Goal: Task Accomplishment & Management: Use online tool/utility

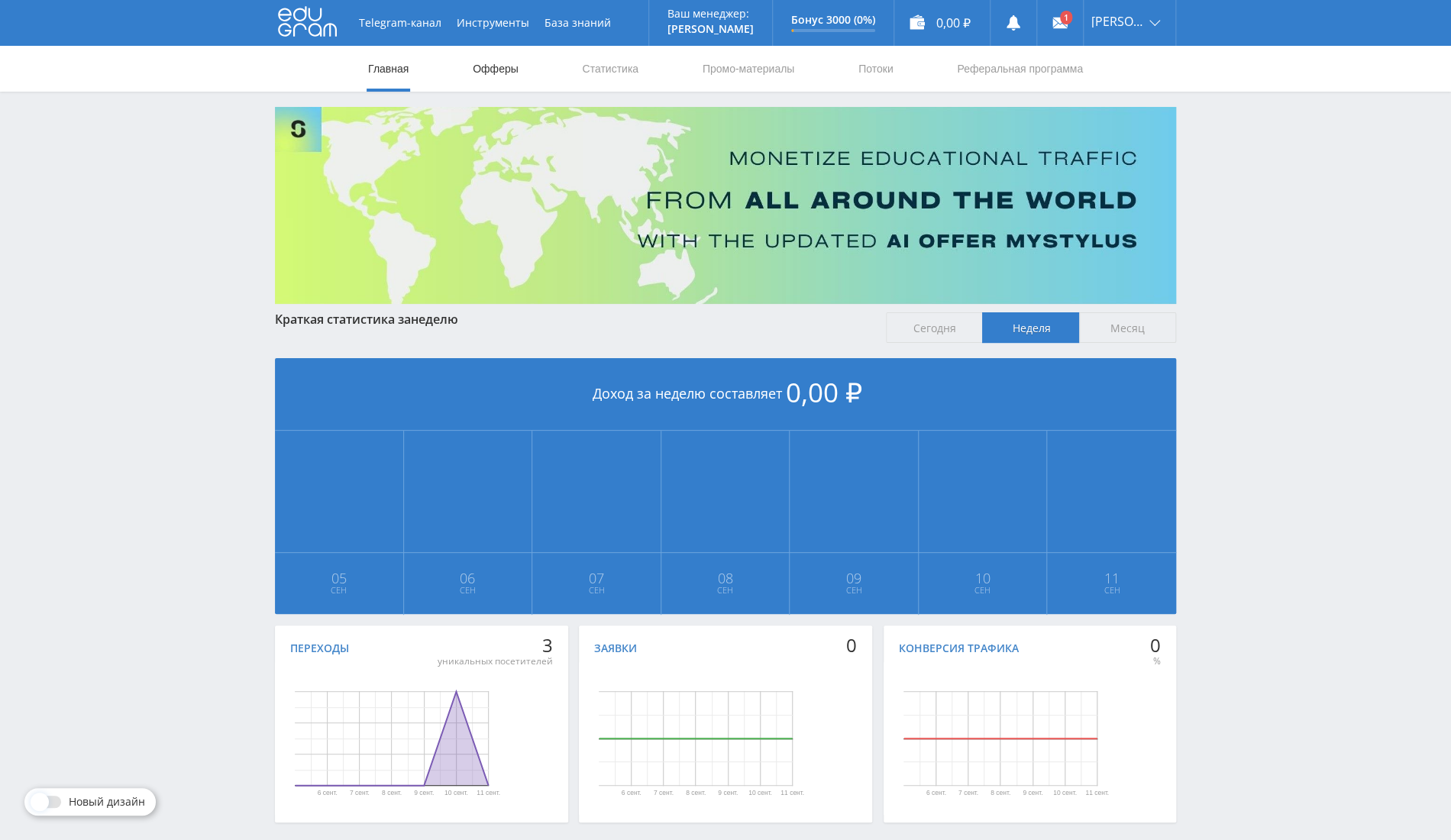
click at [496, 65] on link "Офферы" at bounding box center [495, 69] width 49 height 46
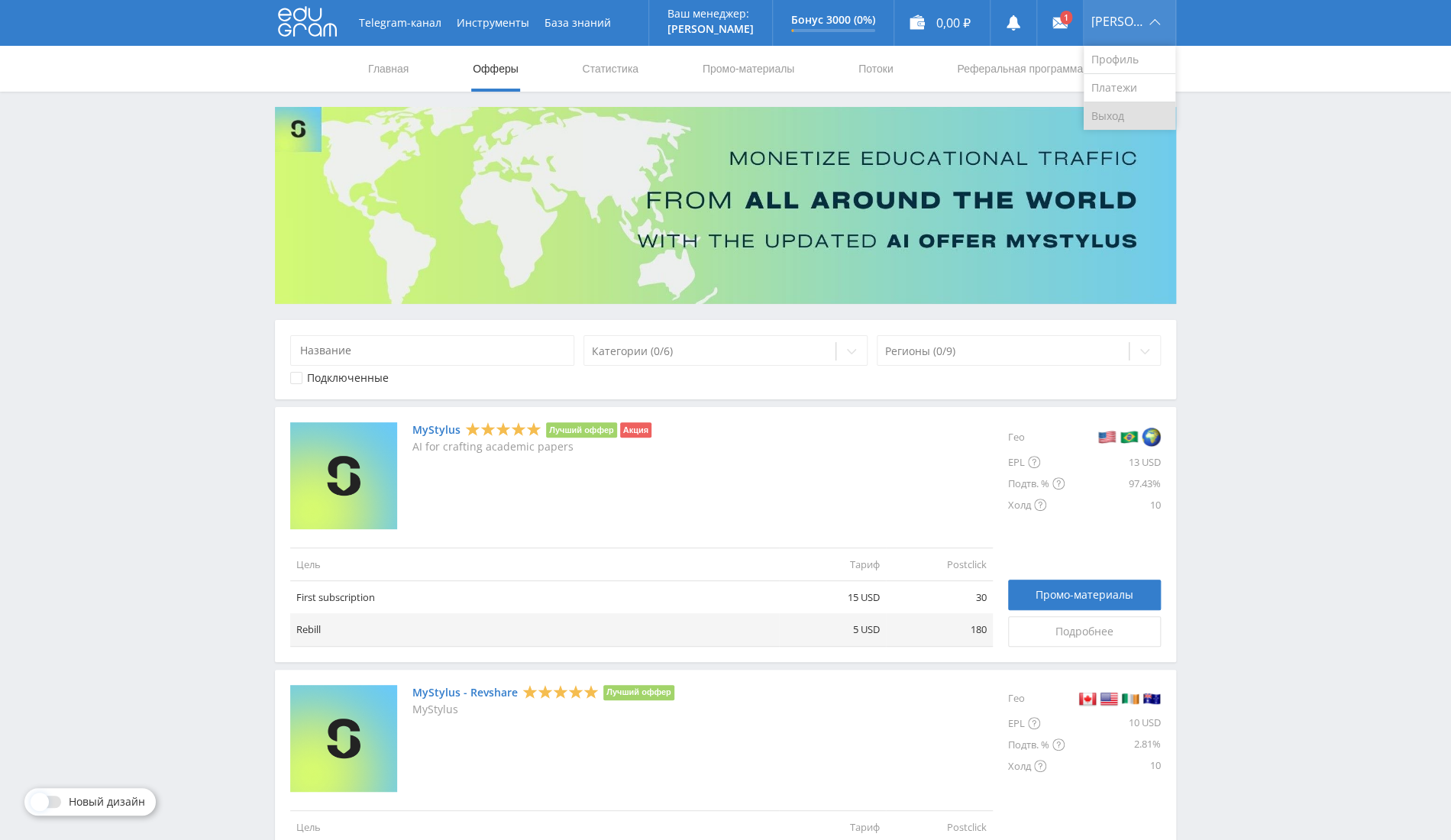
click at [1143, 116] on link "Выход" at bounding box center [1129, 116] width 91 height 28
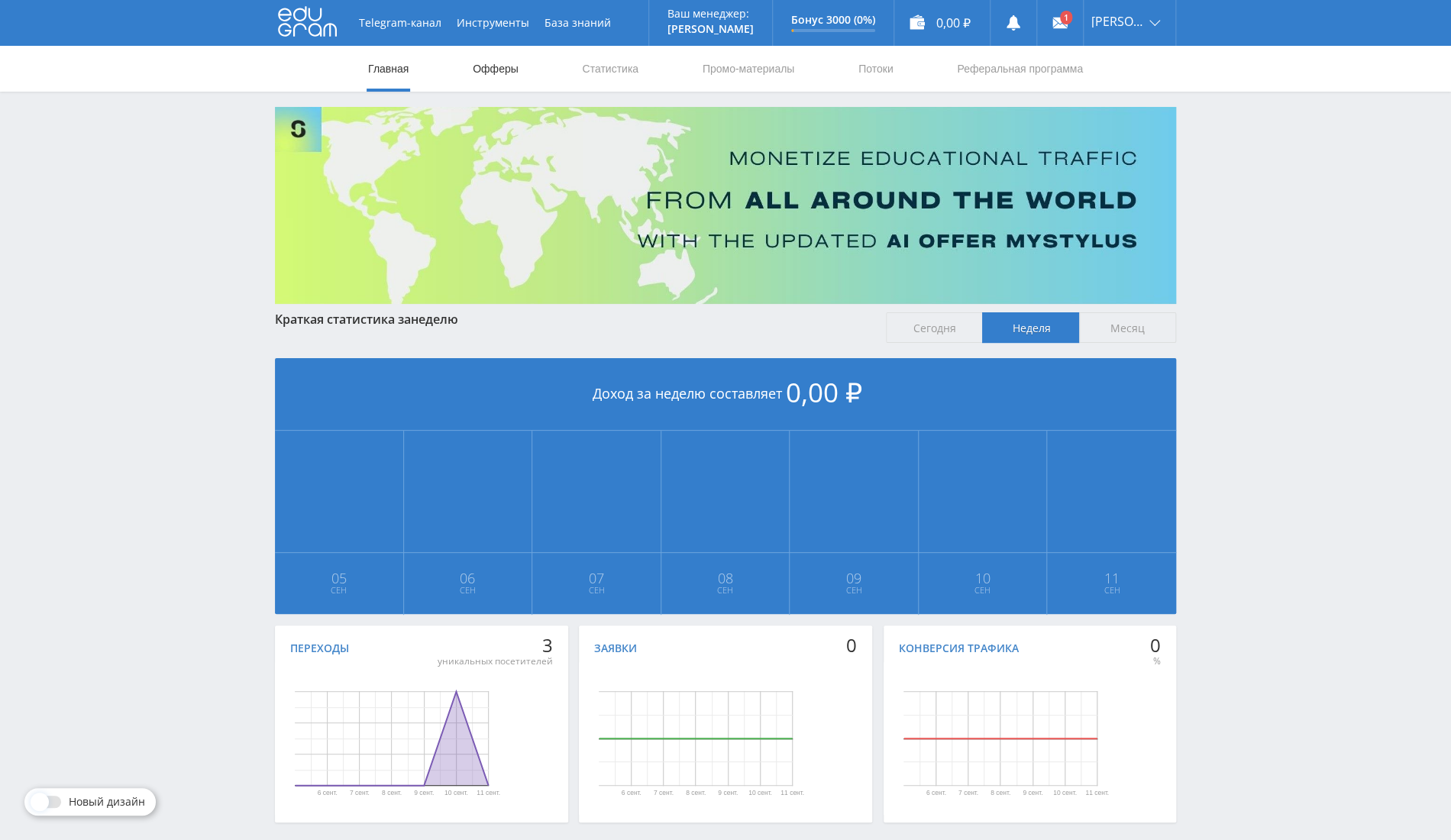
click at [513, 74] on link "Офферы" at bounding box center [495, 69] width 49 height 46
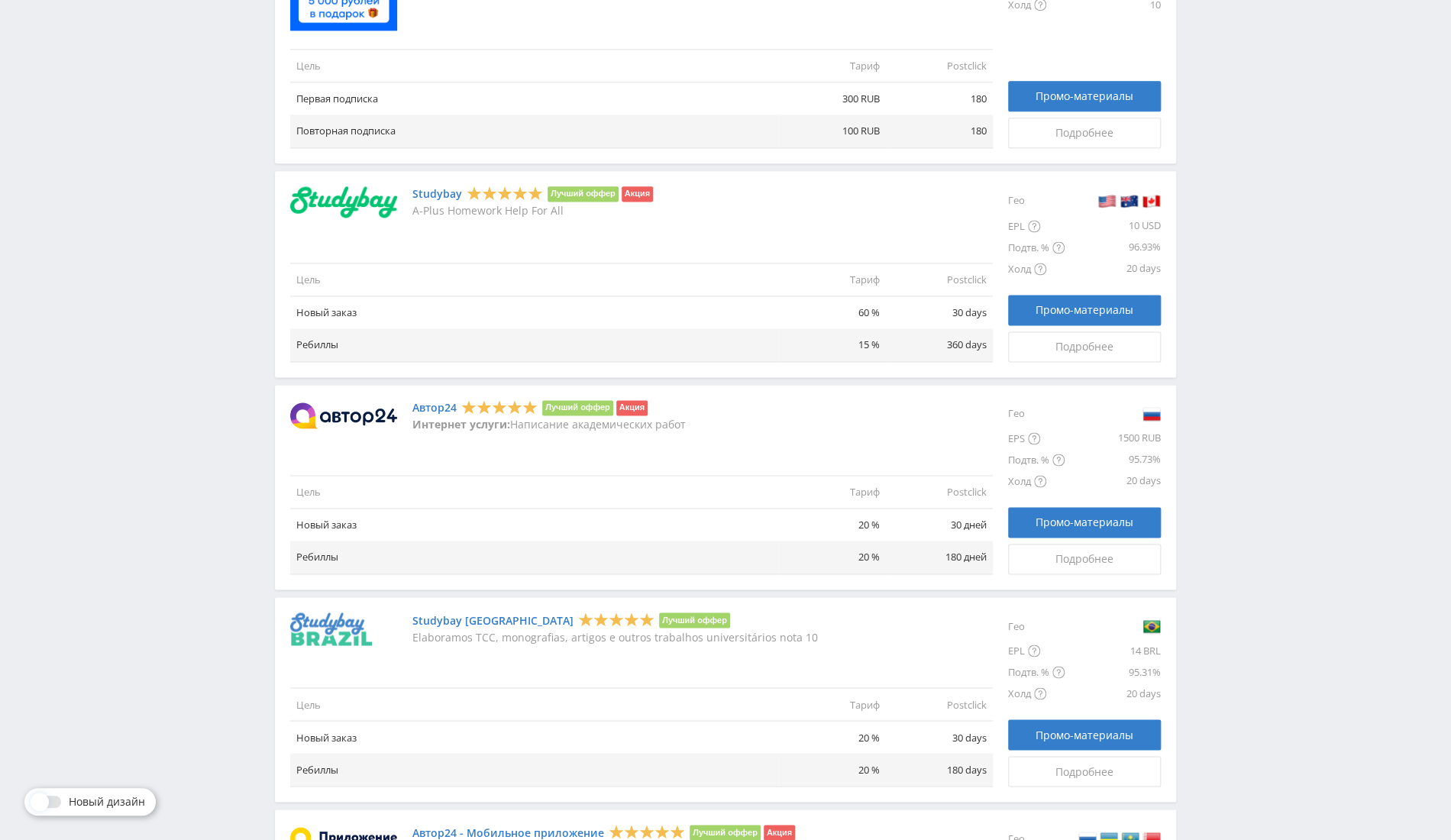
scroll to position [1017, 0]
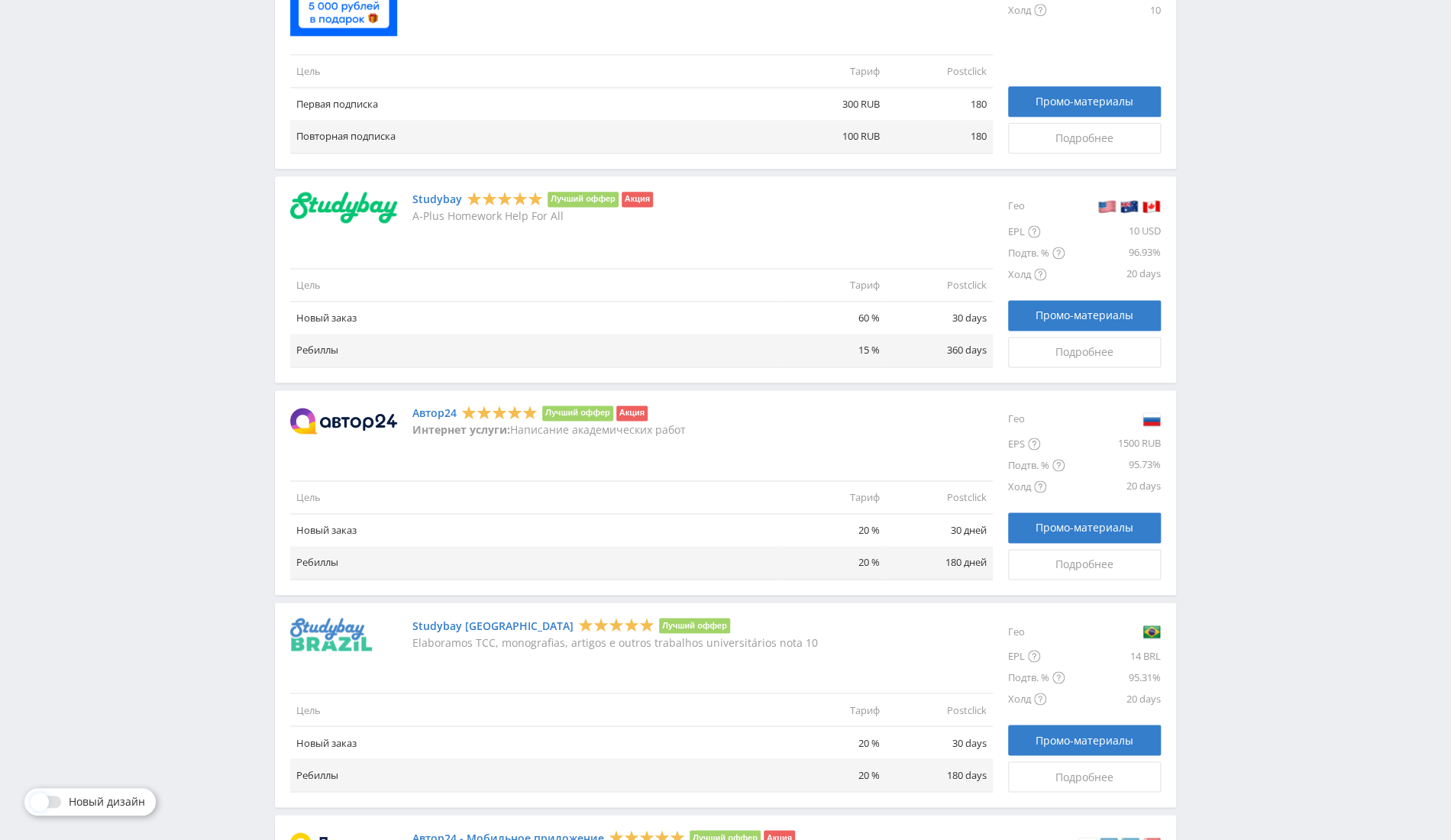
click at [866, 742] on td "20 %" at bounding box center [831, 742] width 106 height 33
copy td "20 %"
click at [866, 344] on td "15 %" at bounding box center [831, 350] width 106 height 33
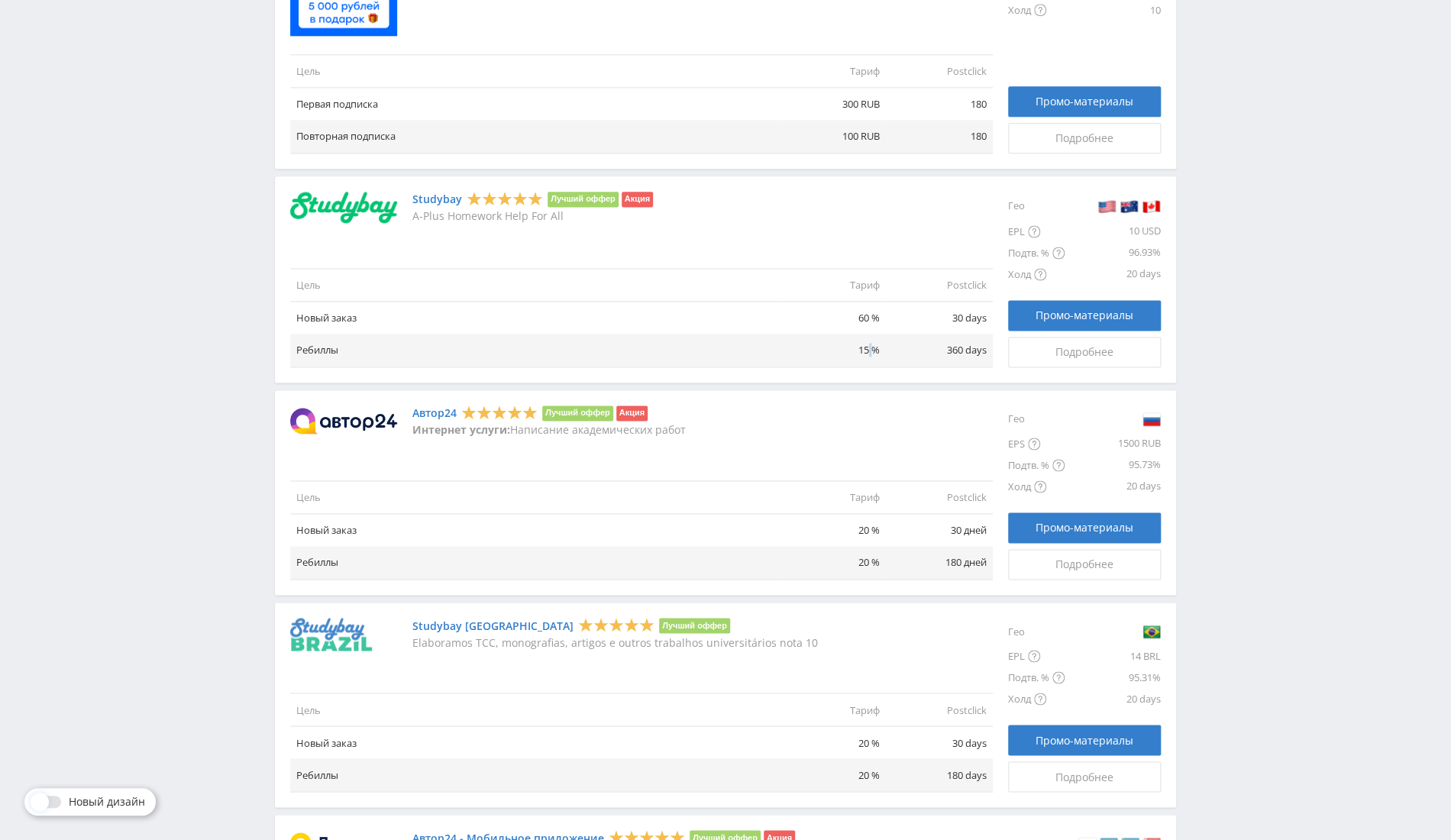
click at [866, 344] on td "15 %" at bounding box center [831, 350] width 106 height 33
copy td "15 %"
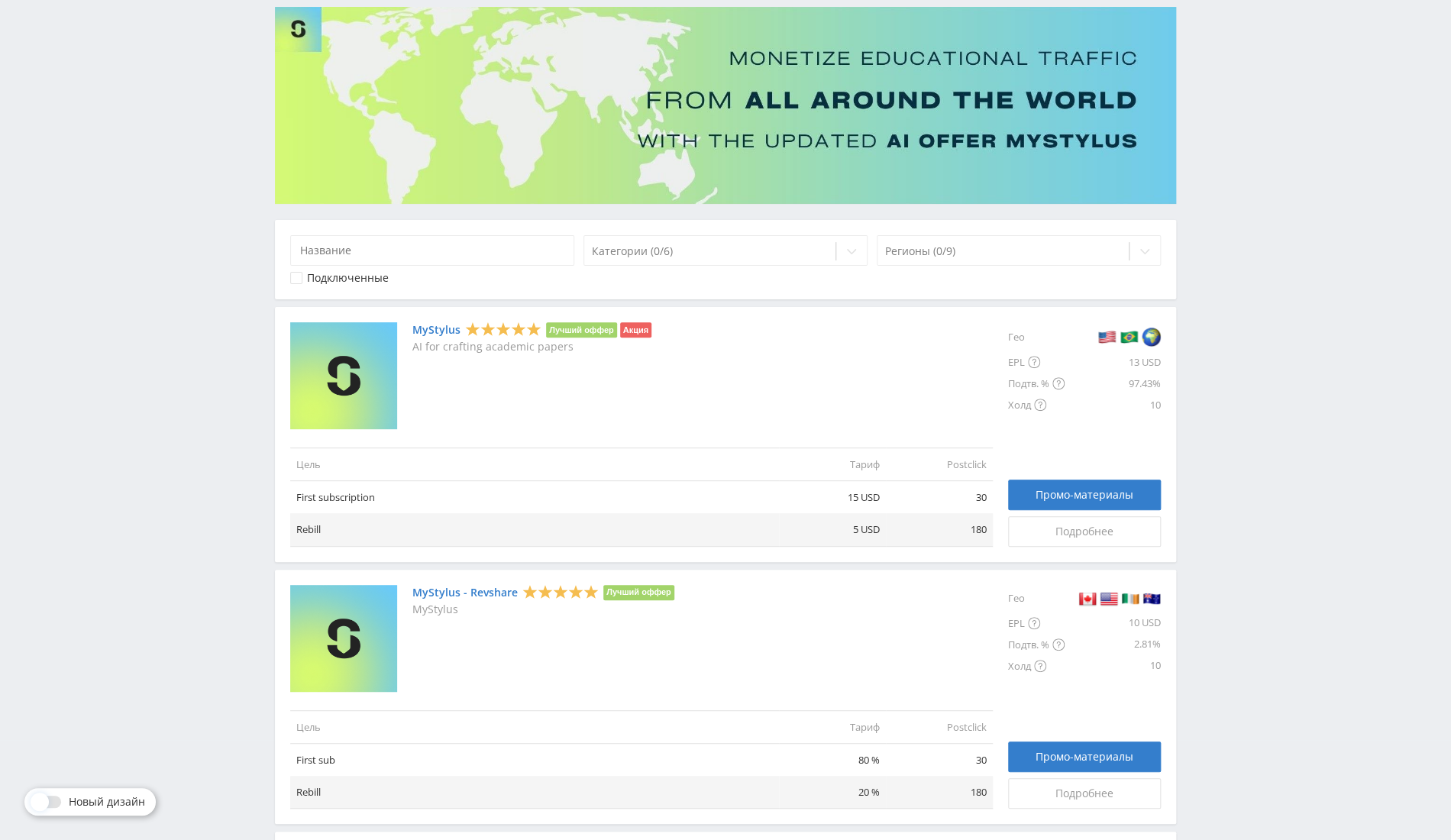
scroll to position [0, 0]
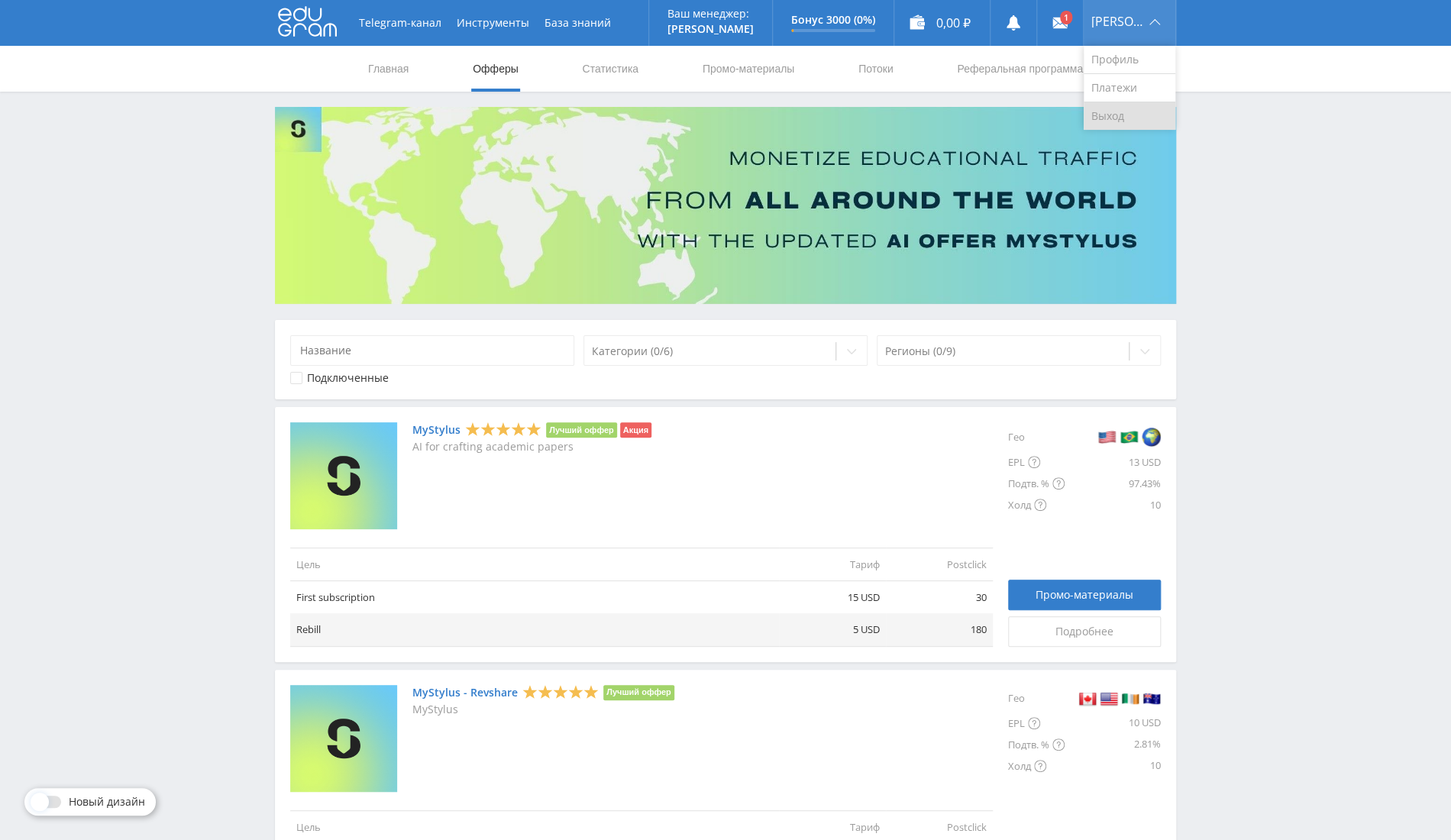
click at [1117, 127] on link "Выход" at bounding box center [1129, 116] width 91 height 28
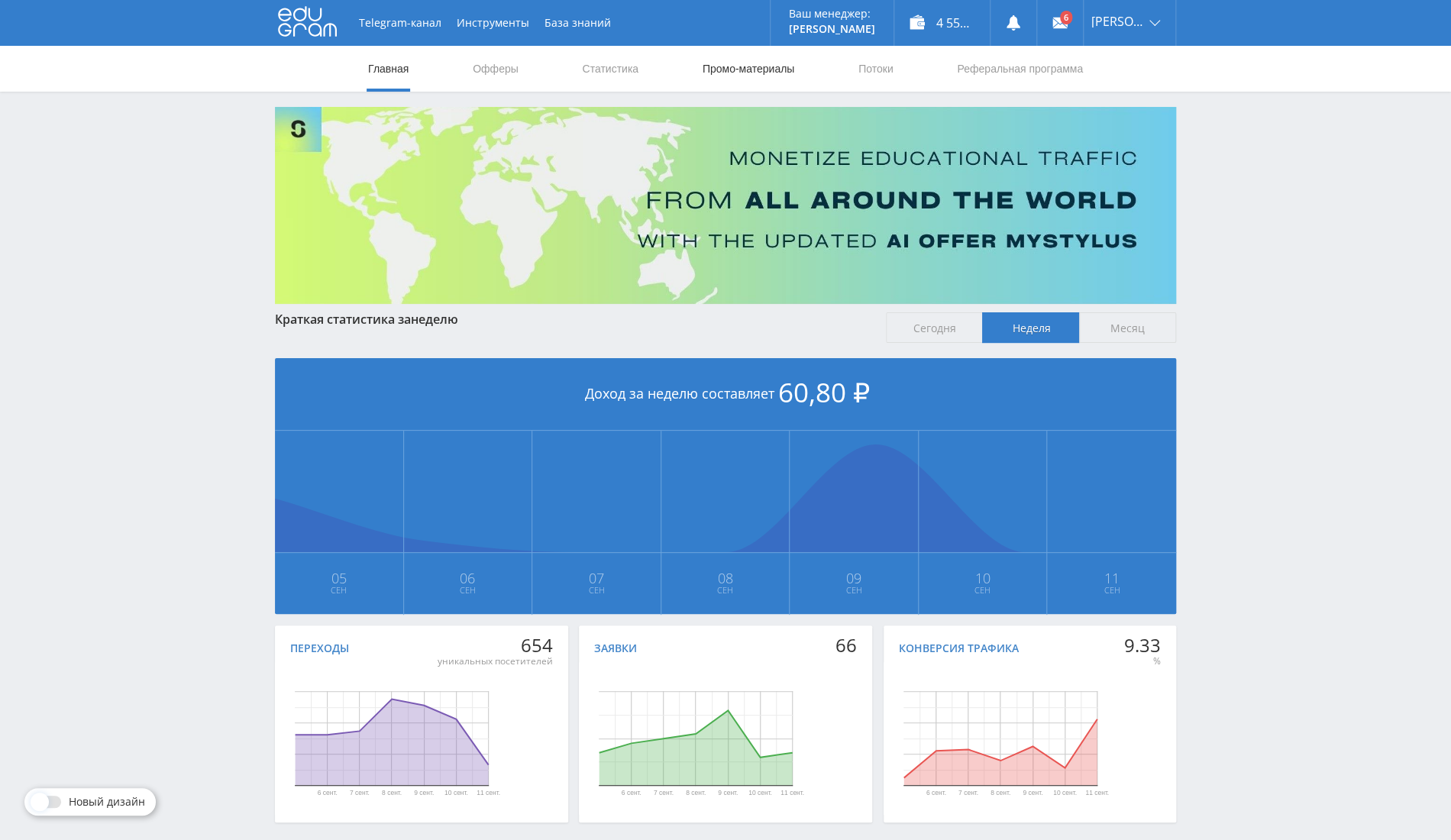
click at [727, 72] on link "Промо-материалы" at bounding box center [748, 69] width 94 height 46
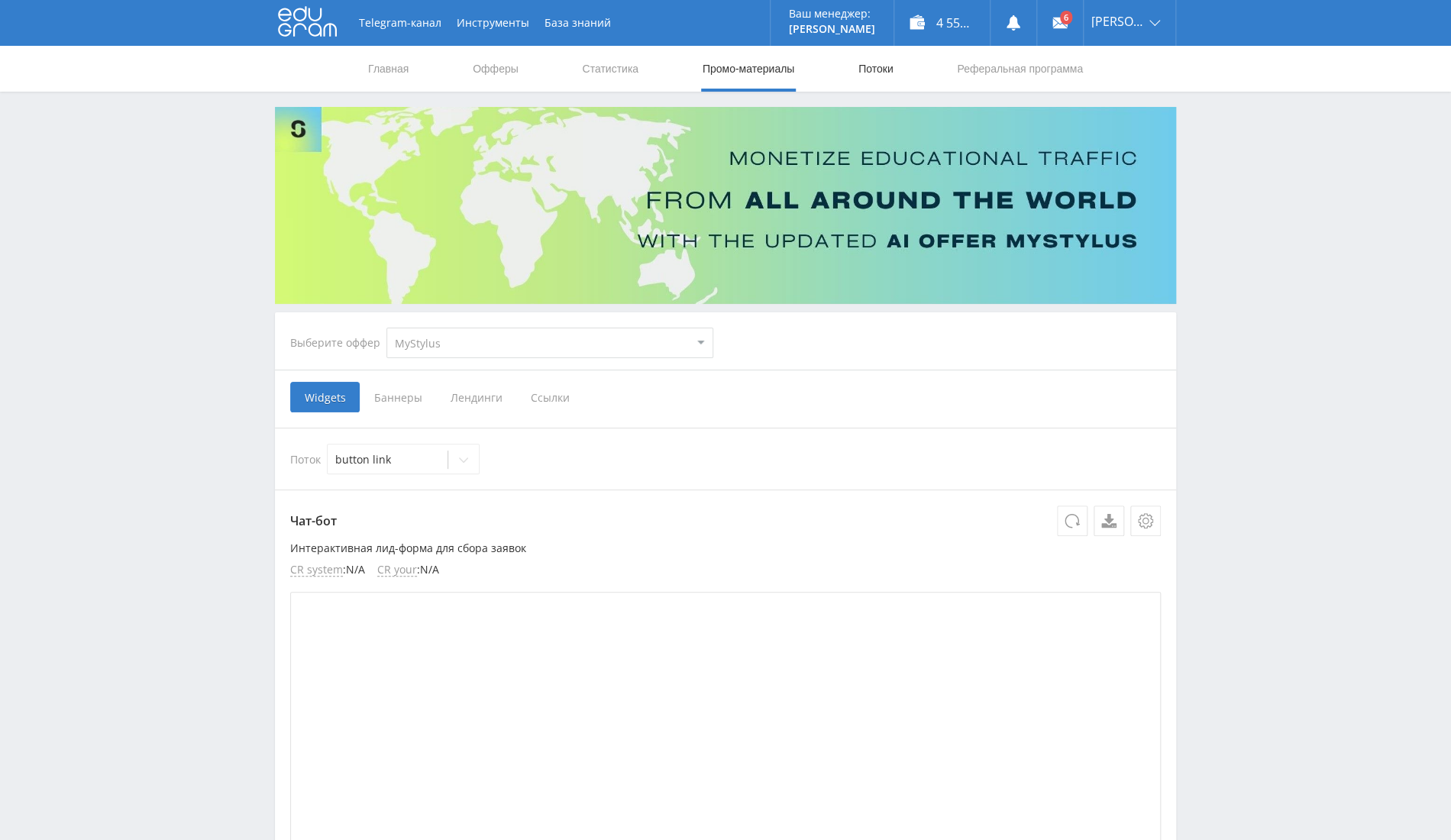
click at [859, 74] on link "Потоки" at bounding box center [875, 69] width 38 height 46
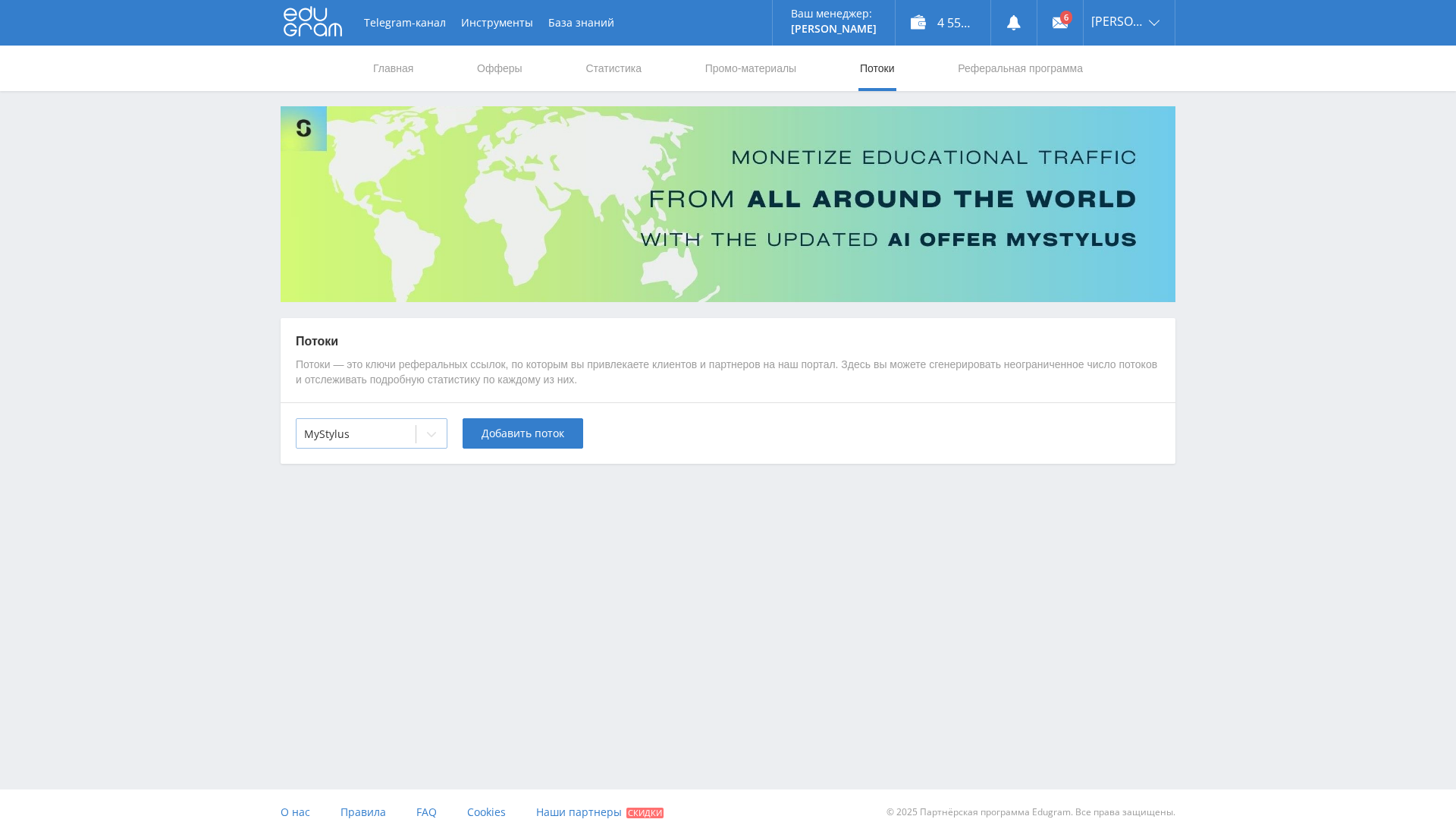
click at [337, 425] on div "MyStylus" at bounding box center [356, 433] width 120 height 21
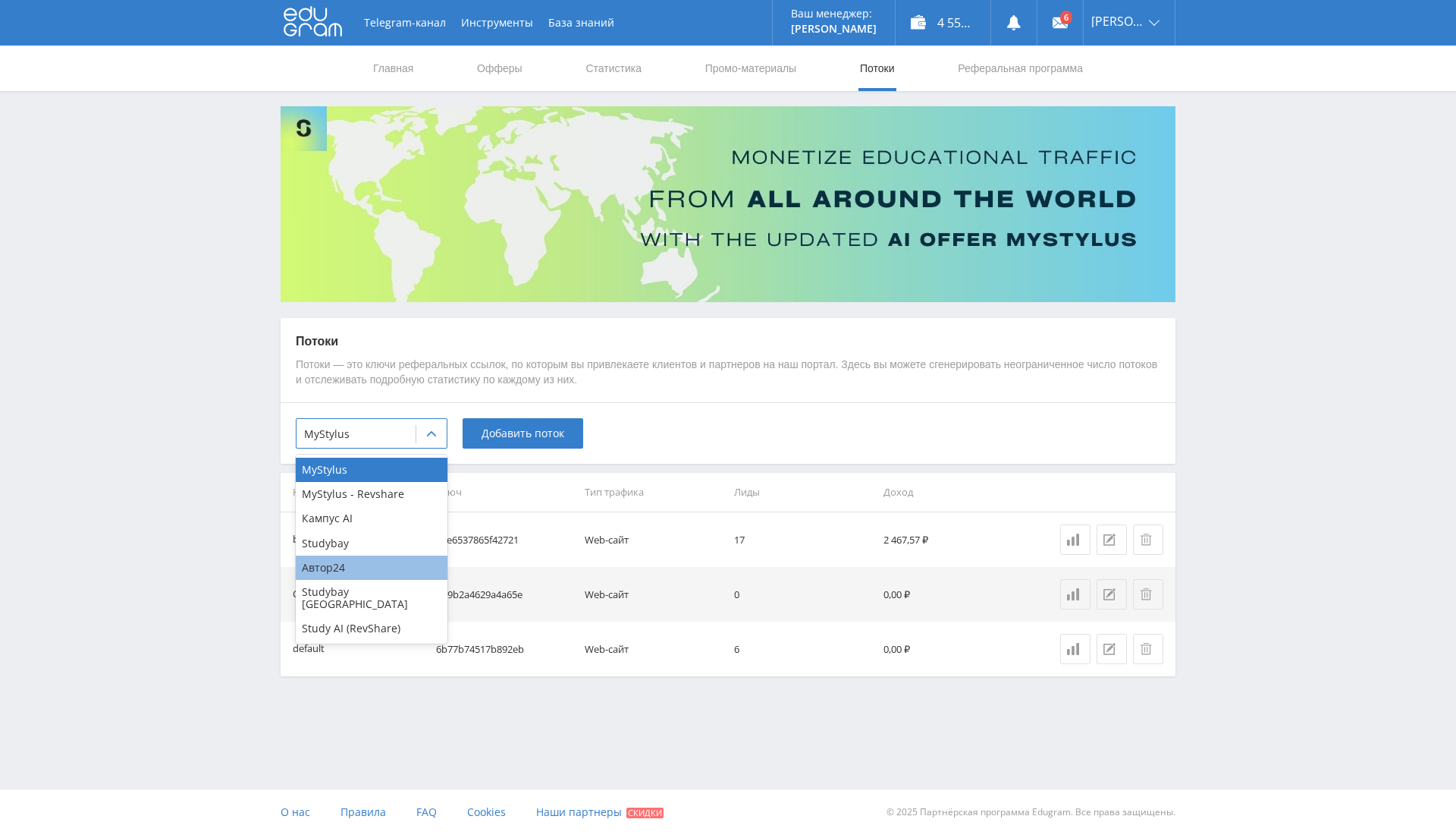
click at [346, 568] on div "Автор24" at bounding box center [371, 567] width 152 height 25
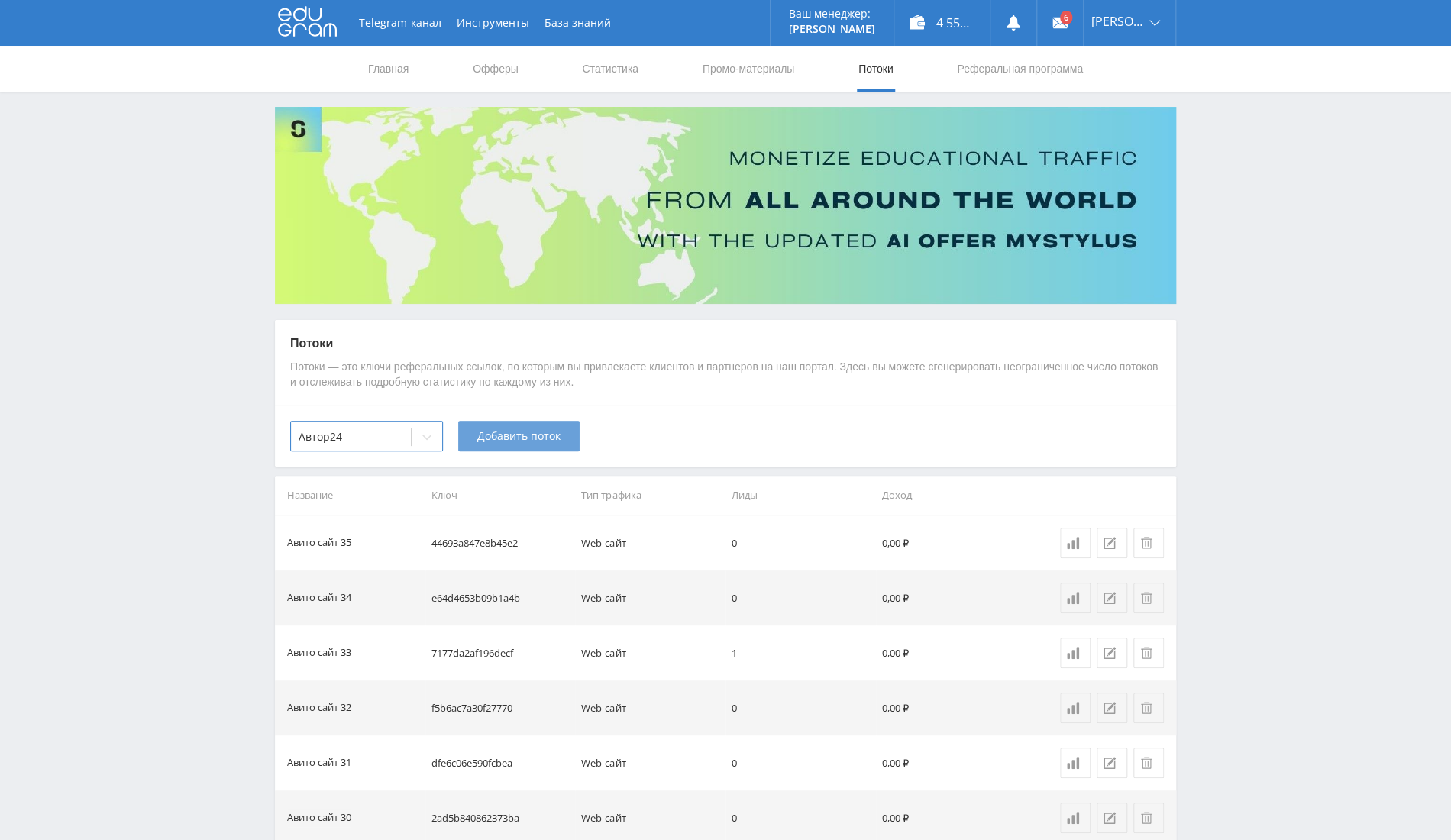
click at [511, 432] on span "Добавить поток" at bounding box center [519, 435] width 84 height 12
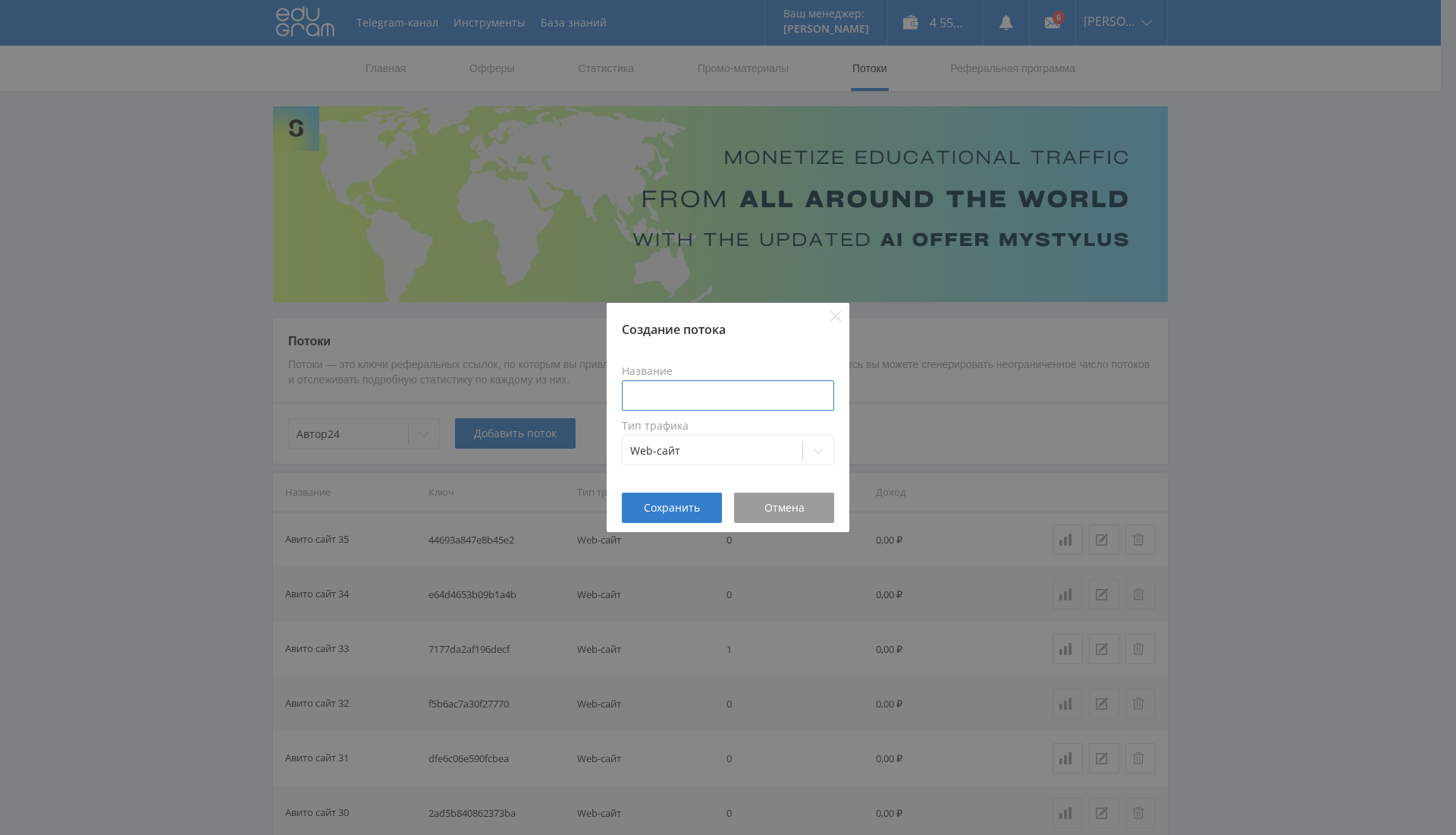
click at [678, 393] on input at bounding box center [728, 395] width 212 height 31
type input "Авито сайт 36"
click at [694, 498] on button "Сохранить" at bounding box center [672, 507] width 100 height 31
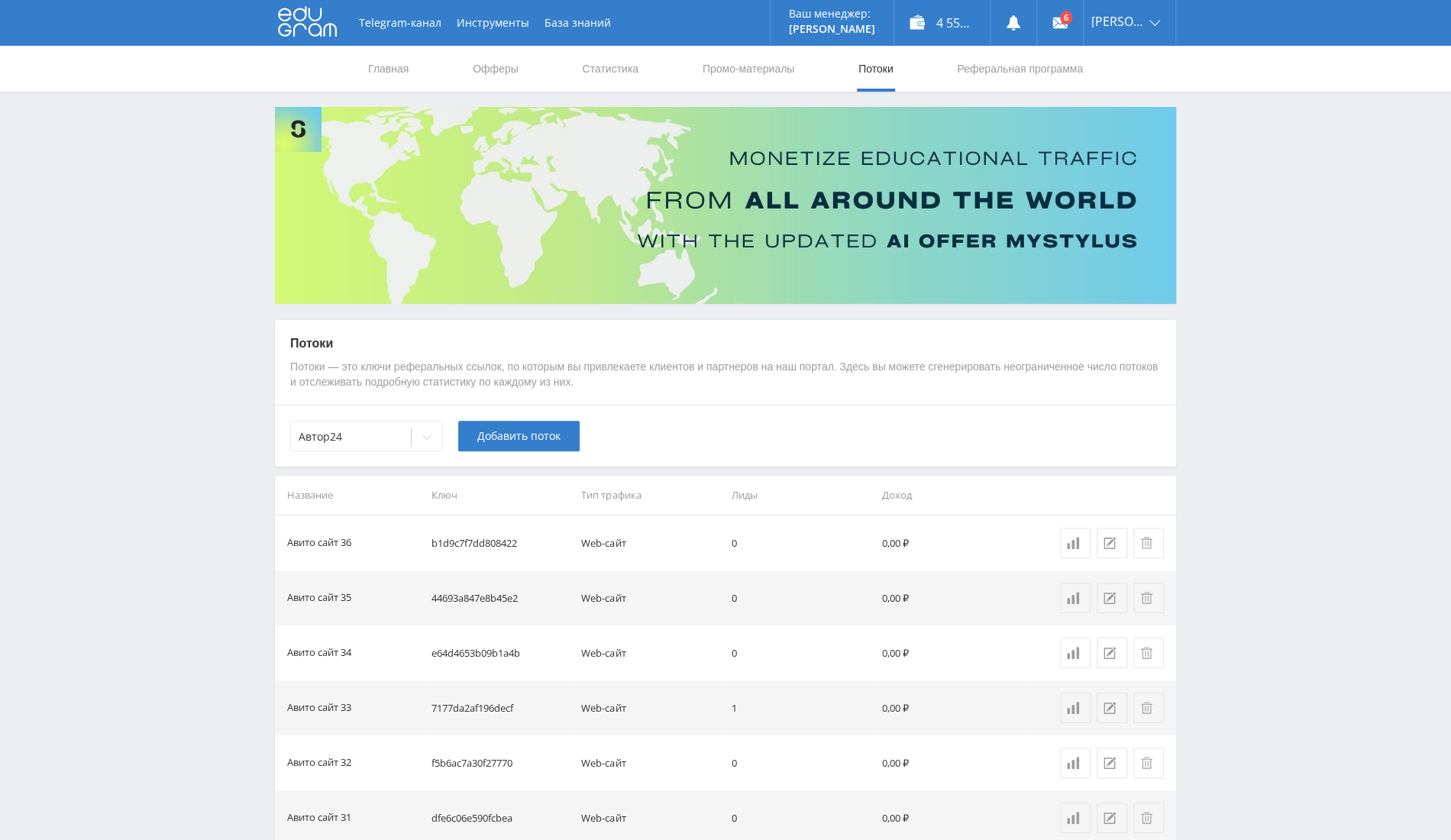
click at [494, 540] on td "b1d9c7f7dd808422" at bounding box center [500, 542] width 150 height 55
copy td "b1d9c7f7dd808422"
click at [534, 434] on span "Добавить поток" at bounding box center [519, 435] width 84 height 12
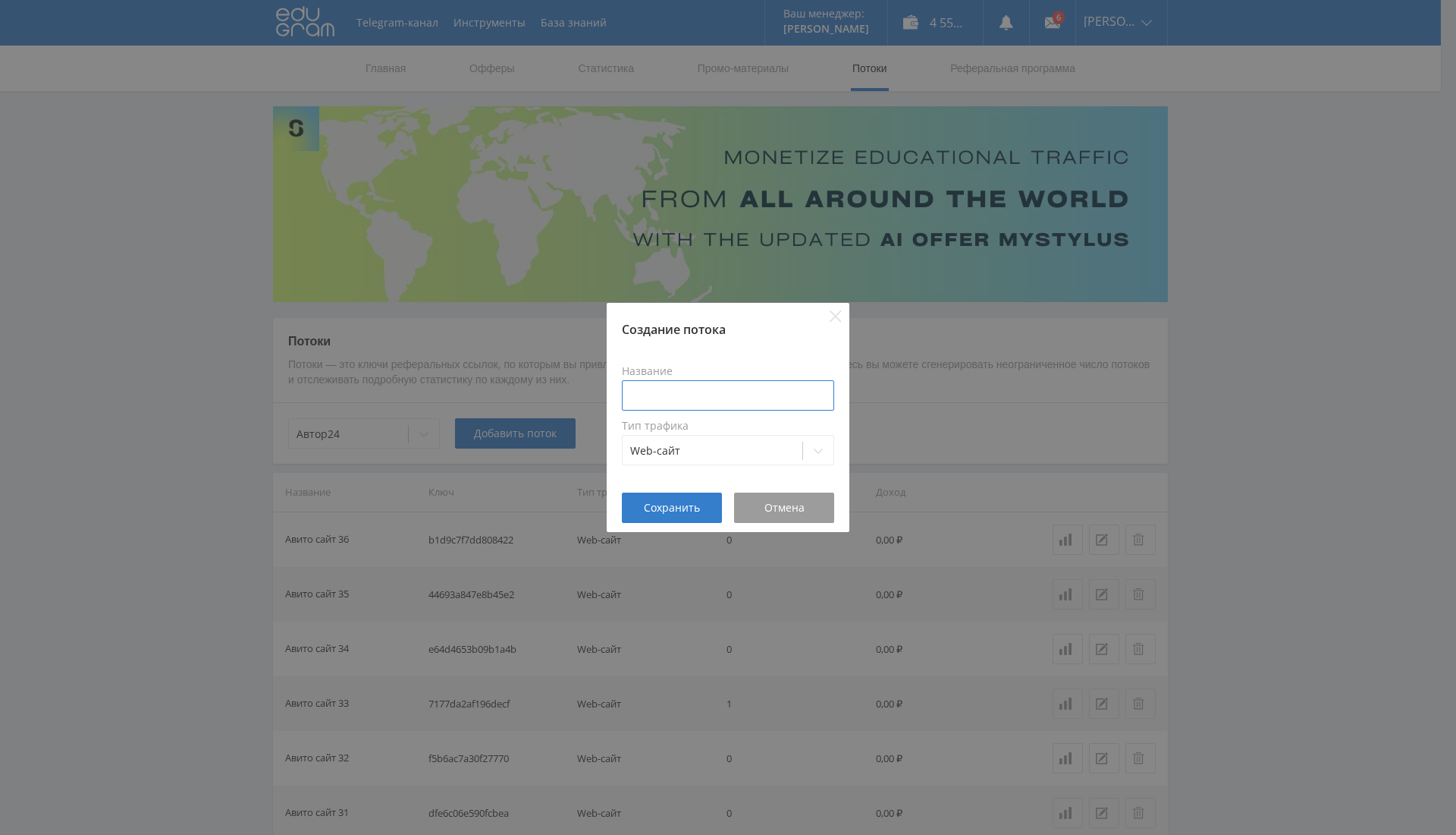
click at [699, 396] on input at bounding box center [728, 395] width 212 height 31
type input "Авито сайт 37"
click at [680, 508] on span "Сохранить" at bounding box center [672, 508] width 56 height 12
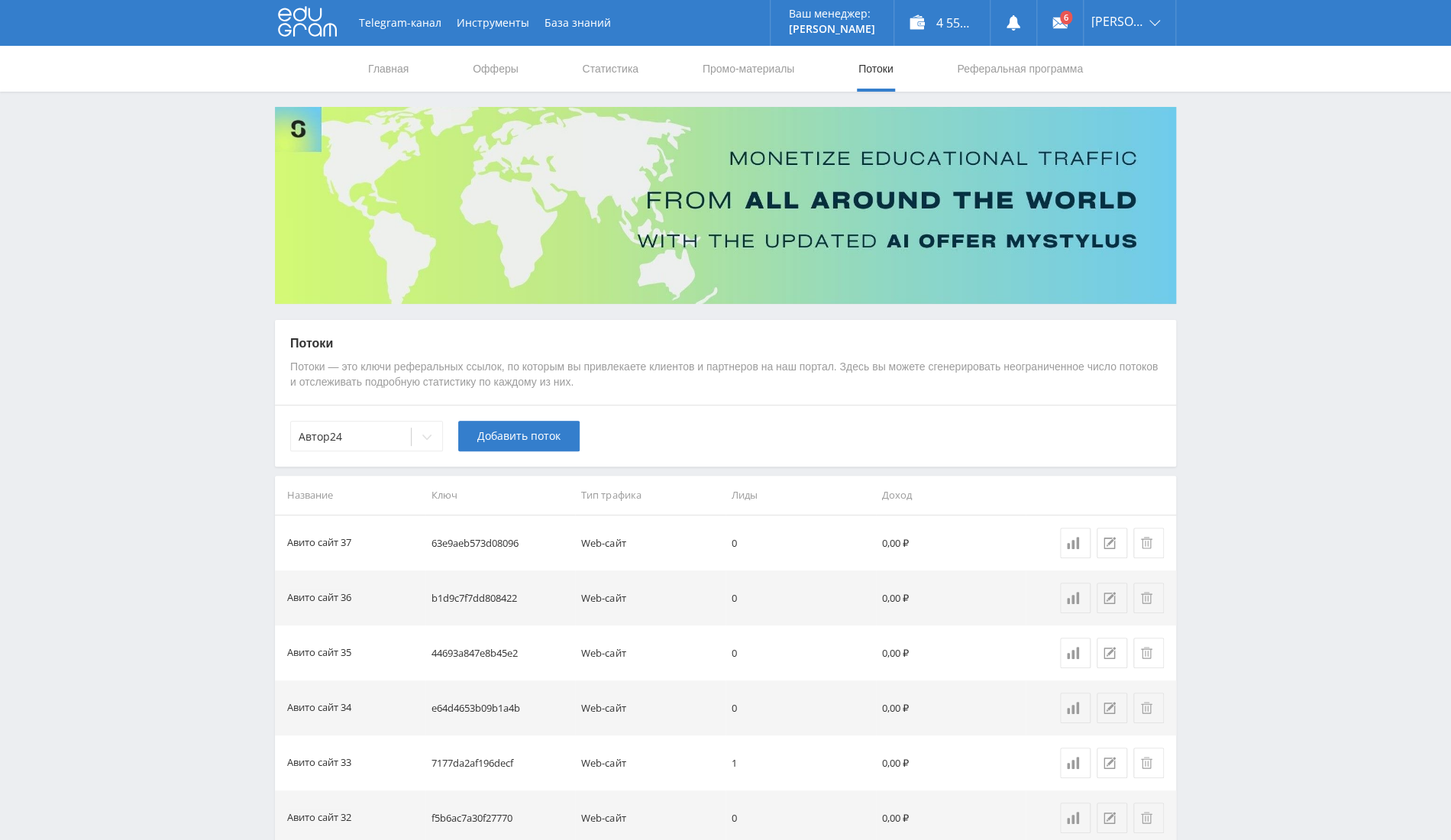
click at [490, 544] on td "63e9aeb573d08096" at bounding box center [500, 542] width 150 height 55
copy td "63e9aeb573d08096"
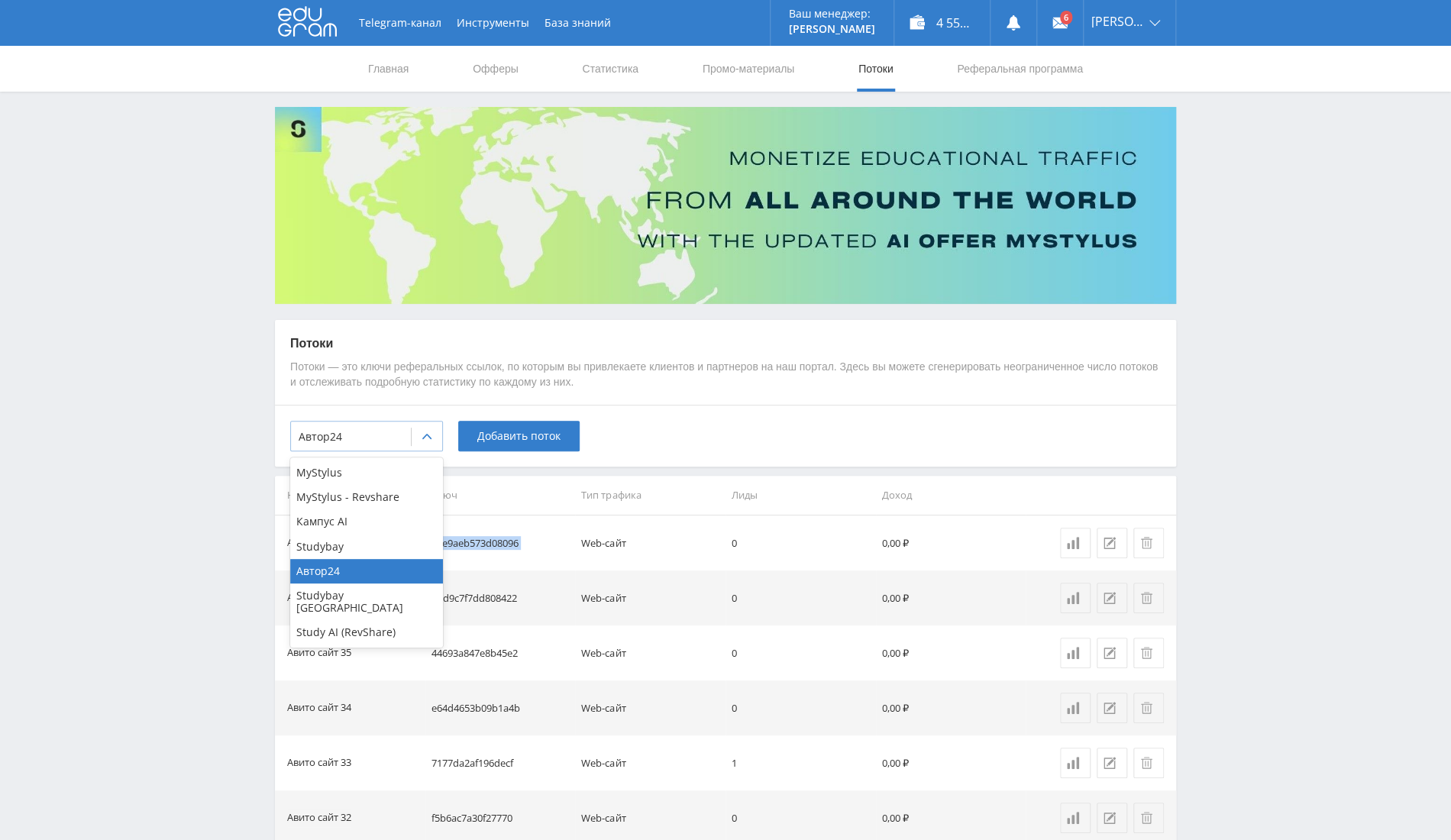
click at [377, 436] on div at bounding box center [350, 435] width 104 height 15
click at [350, 566] on div "Автор24" at bounding box center [367, 571] width 153 height 25
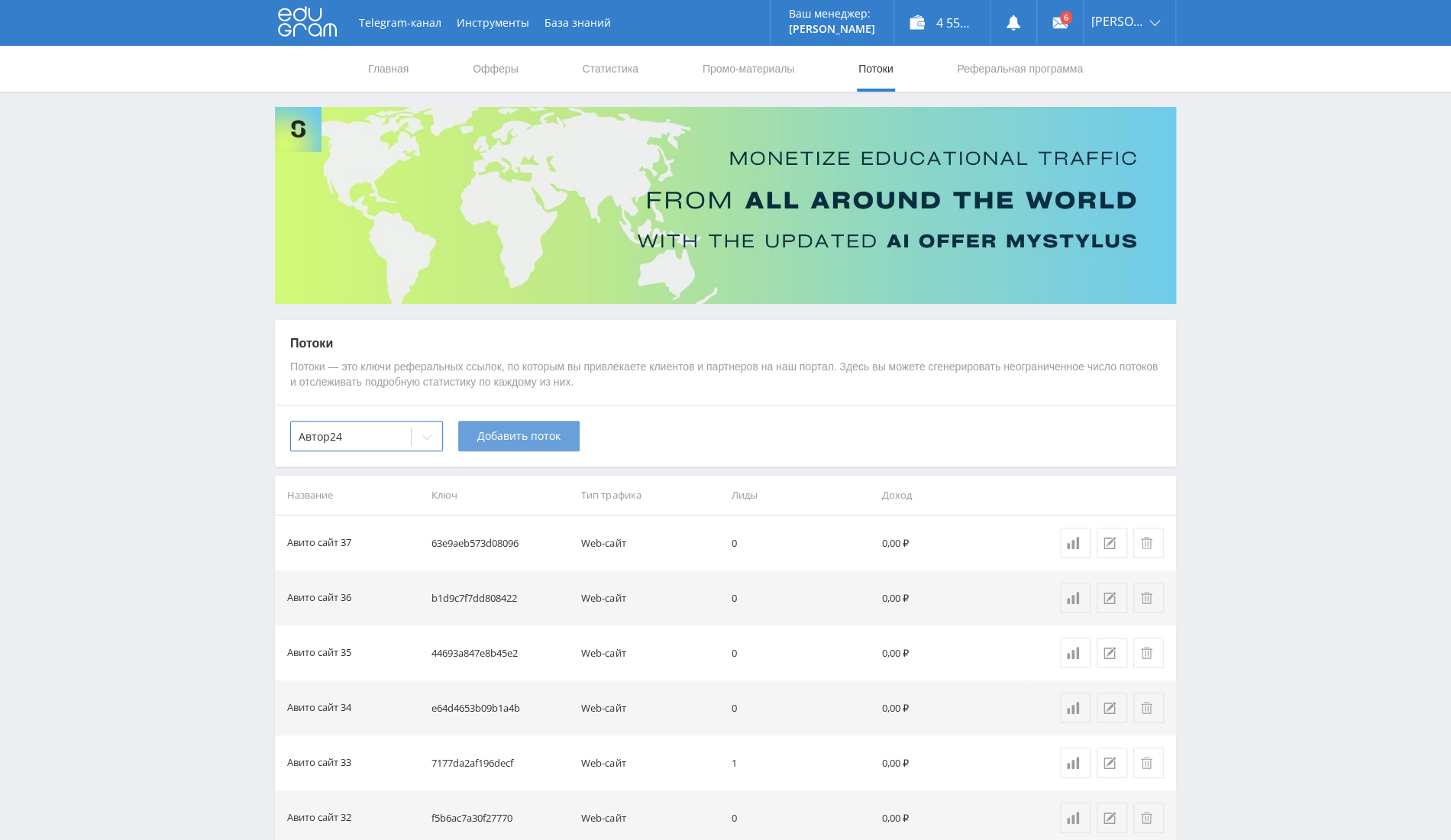
click at [549, 435] on span "Добавить поток" at bounding box center [519, 435] width 84 height 12
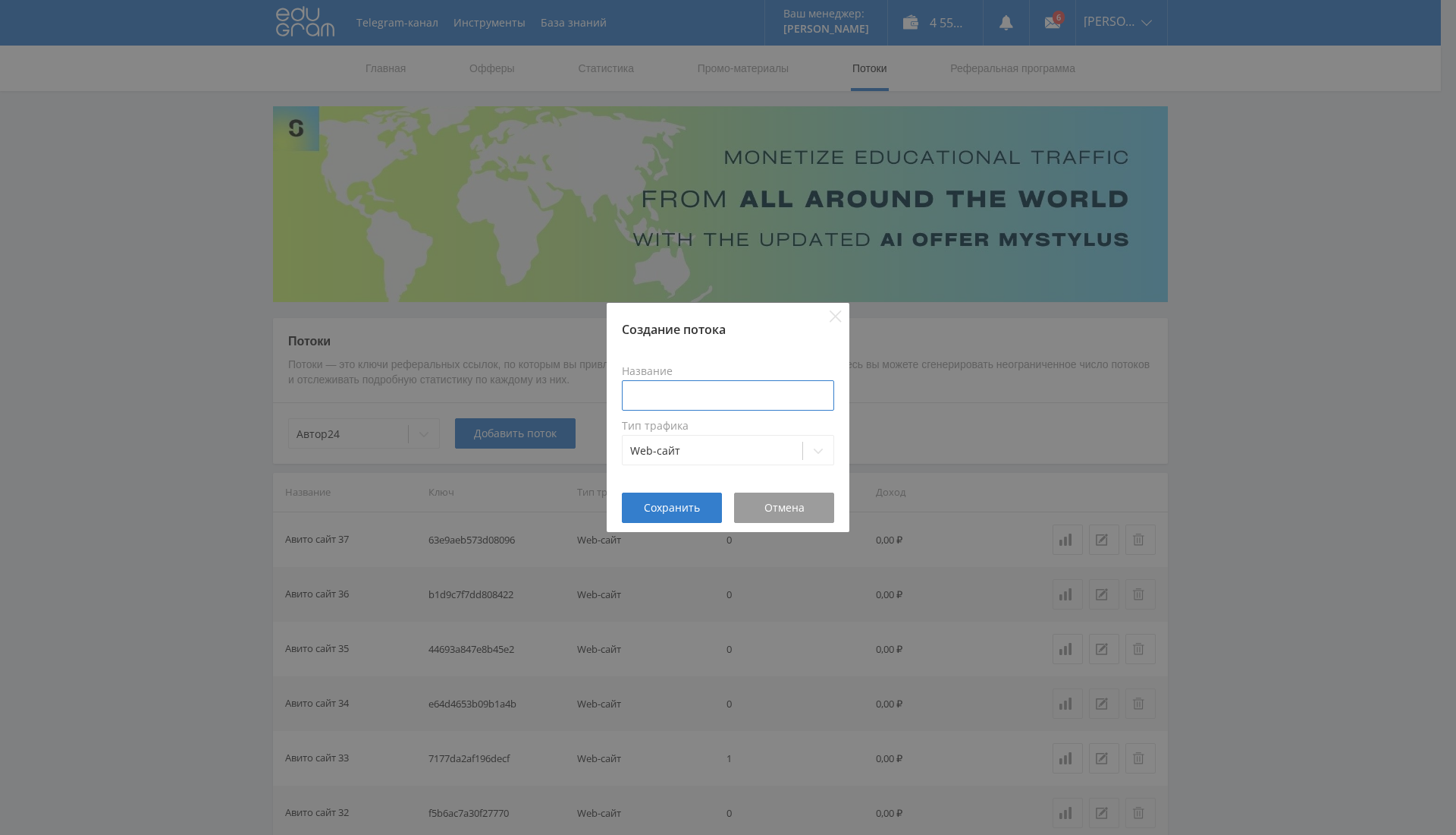
click at [672, 403] on input at bounding box center [728, 395] width 212 height 31
type input "Авито сайт 38"
click at [671, 508] on span "Сохранить" at bounding box center [672, 508] width 56 height 12
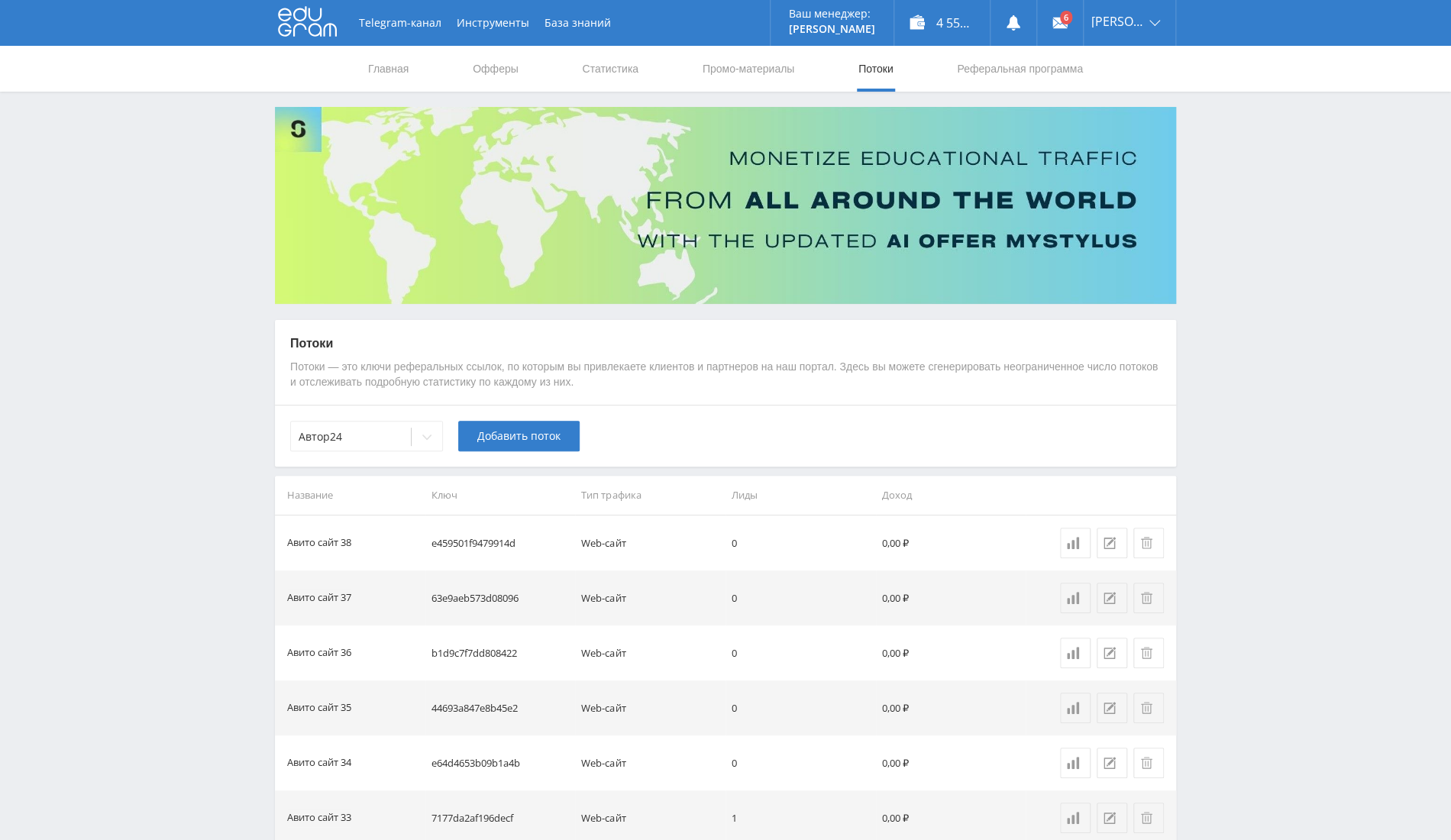
click at [461, 548] on td "e459501f9479914d" at bounding box center [500, 542] width 150 height 55
copy td "e459501f9479914d"
click at [804, 648] on td "0" at bounding box center [800, 652] width 150 height 55
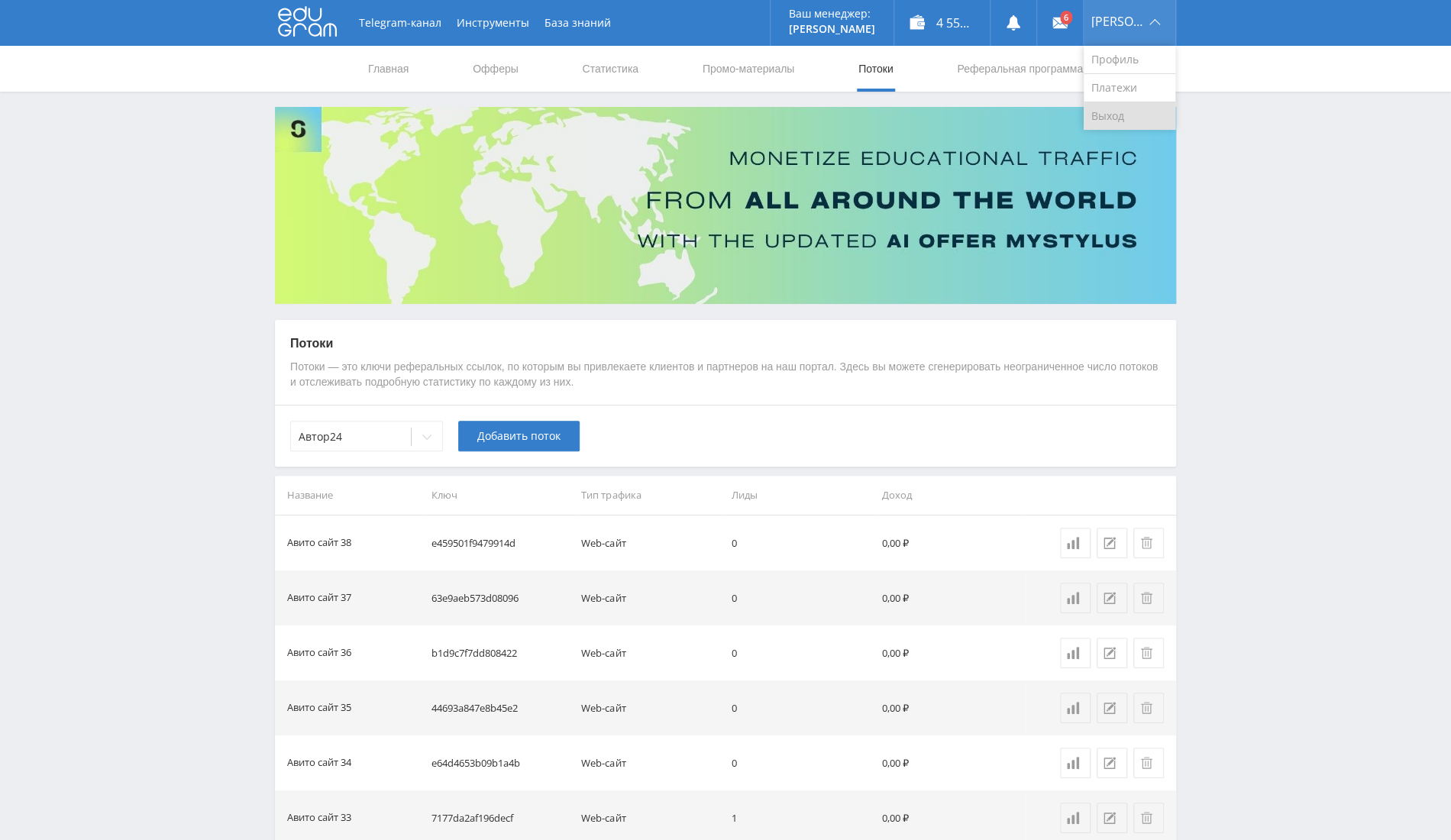
click at [1136, 113] on link "Выход" at bounding box center [1129, 116] width 91 height 28
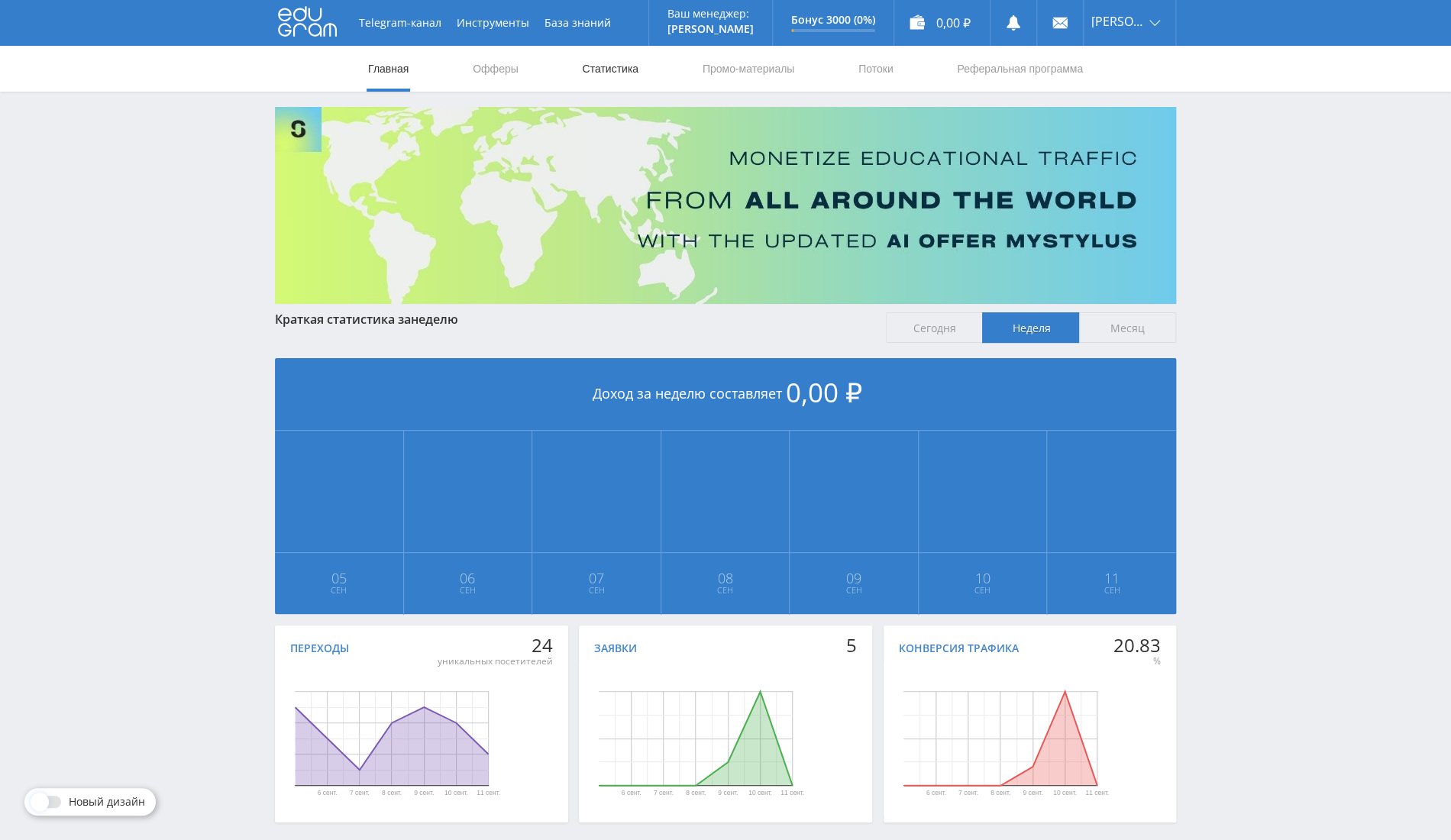
click at [633, 73] on link "Статистика" at bounding box center [611, 69] width 60 height 46
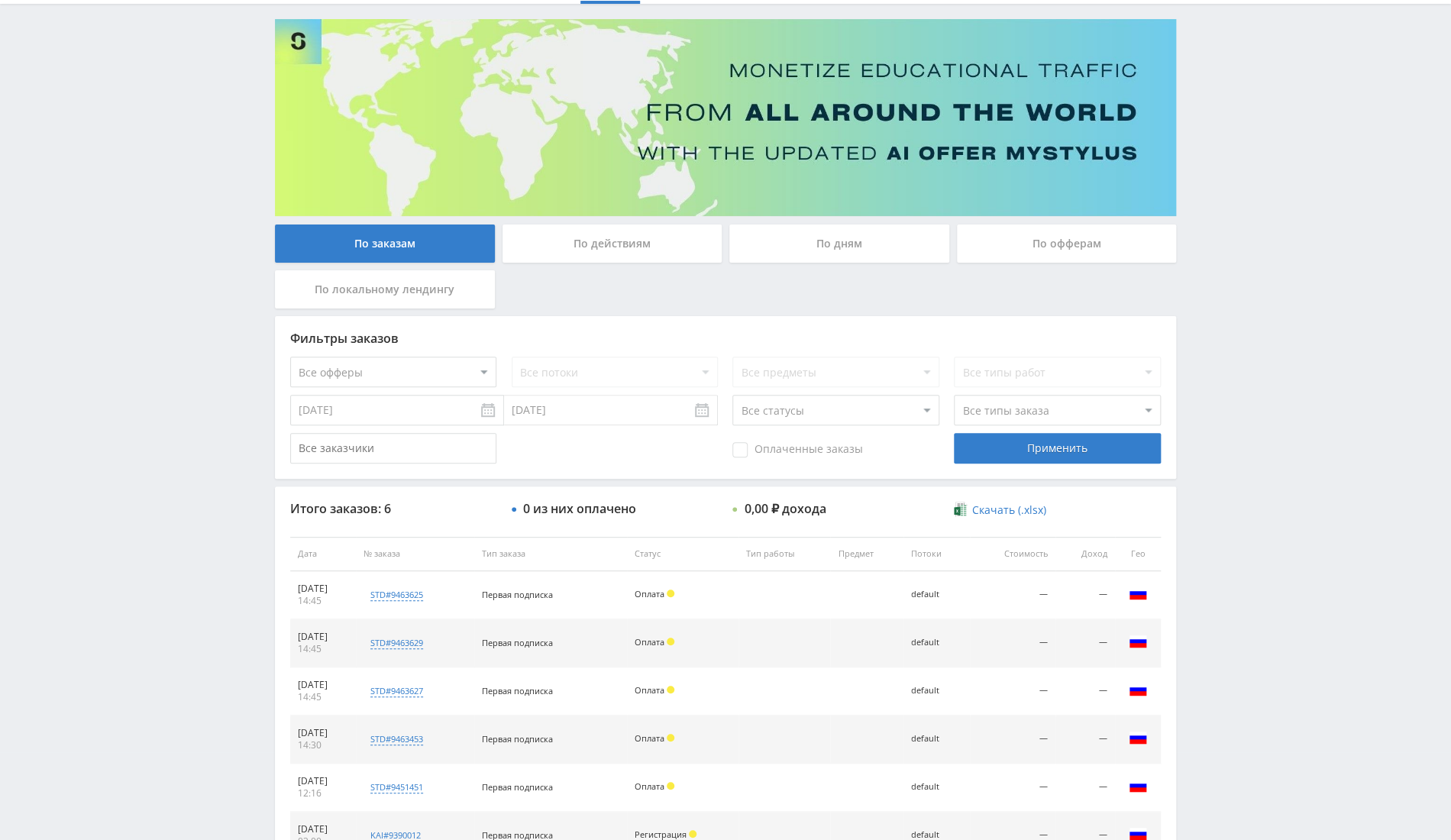
scroll to position [218, 0]
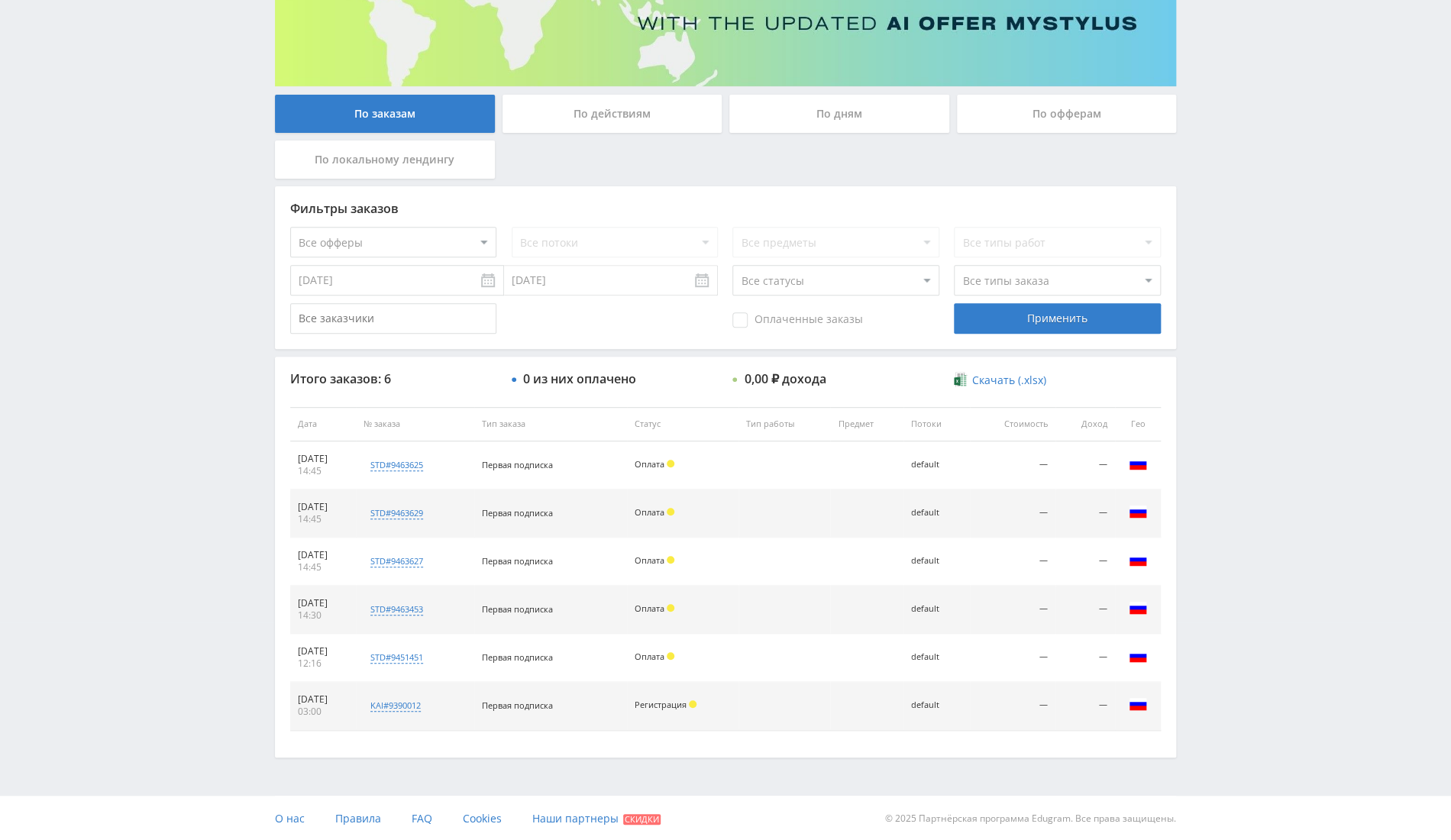
click at [664, 462] on span "Оплата" at bounding box center [649, 464] width 30 height 12
click at [510, 516] on span "Первая подписка" at bounding box center [516, 513] width 71 height 12
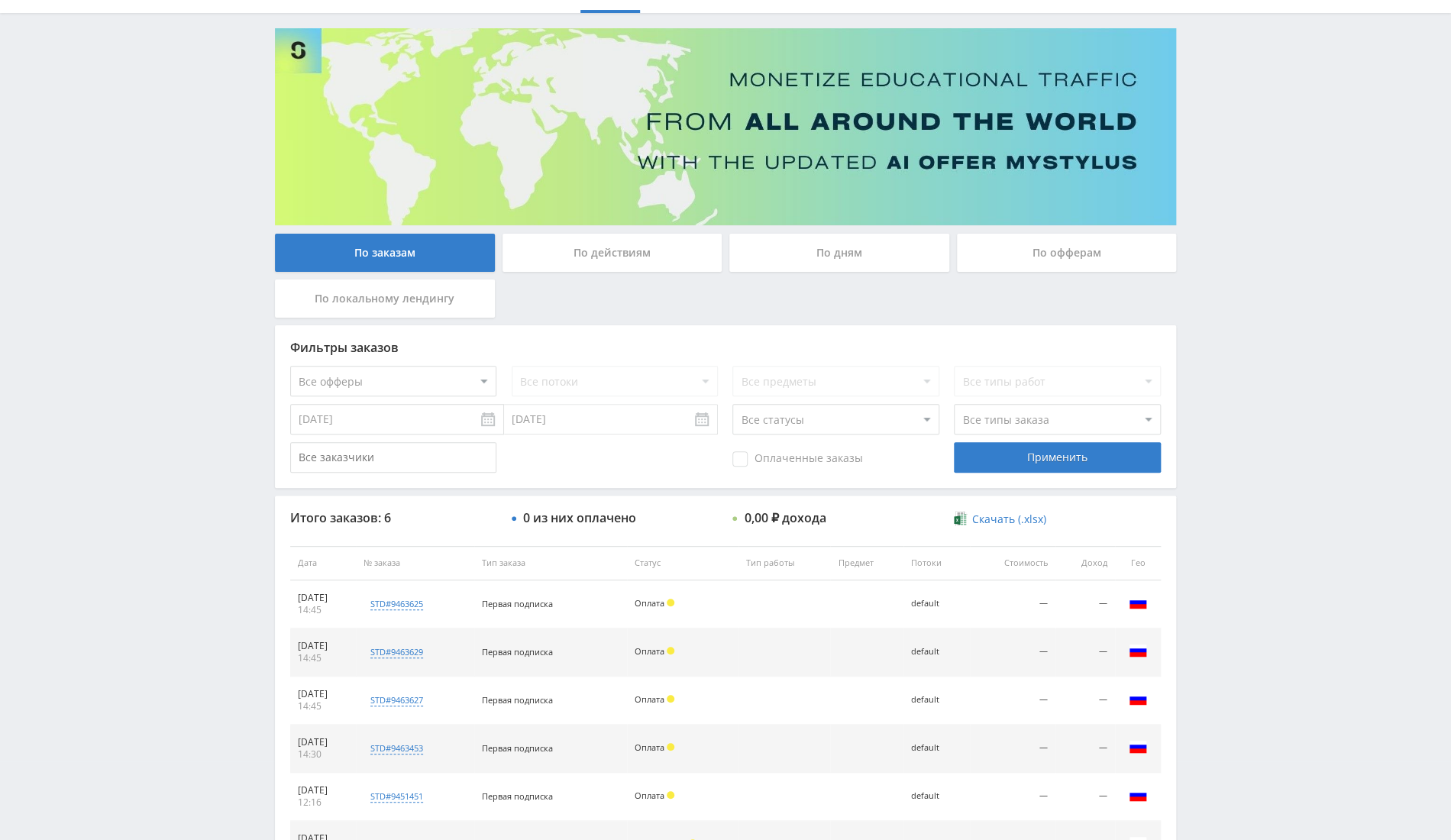
scroll to position [0, 0]
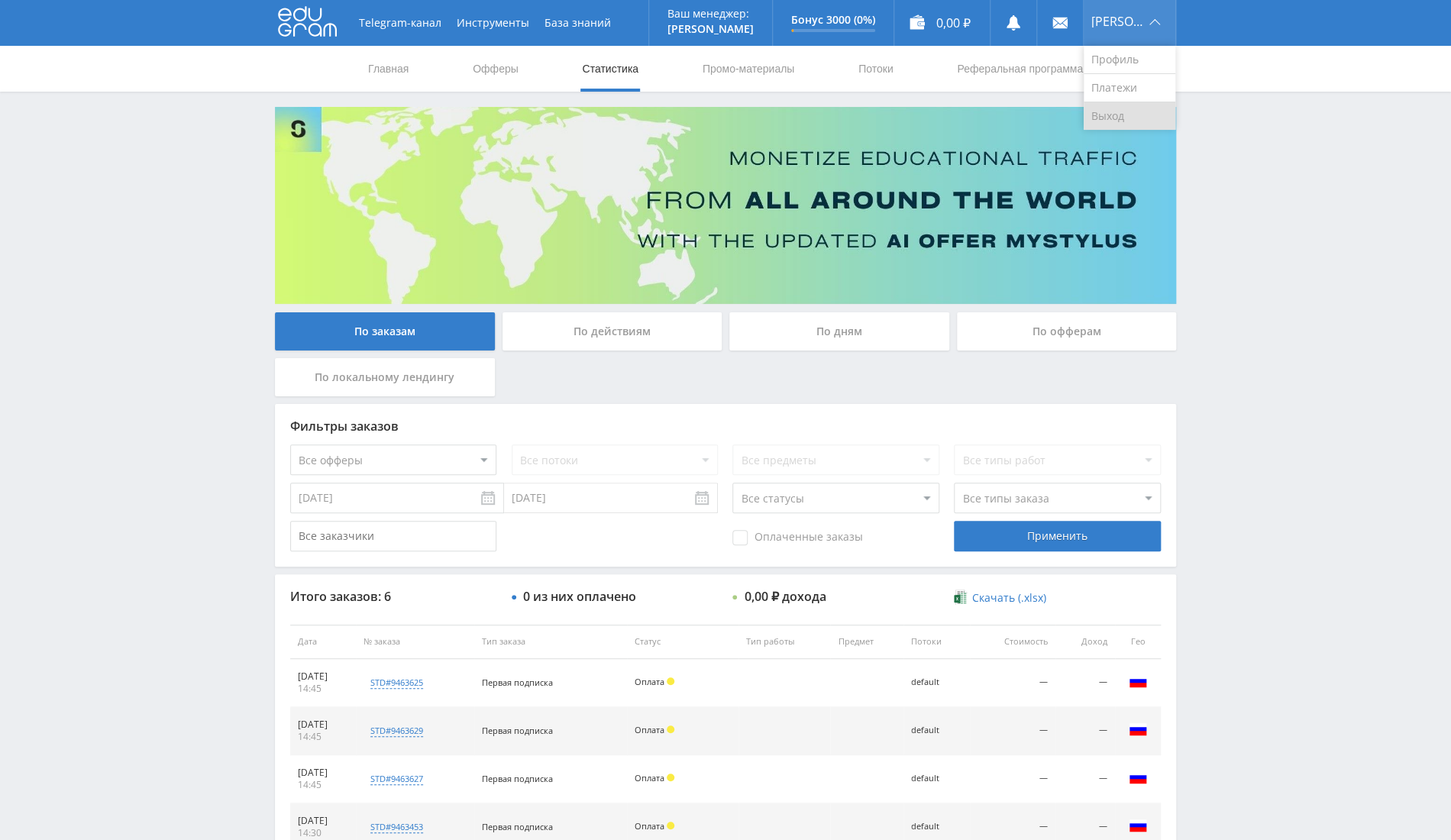
click at [1120, 110] on link "Выход" at bounding box center [1129, 116] width 91 height 28
